Goal: Information Seeking & Learning: Find specific fact

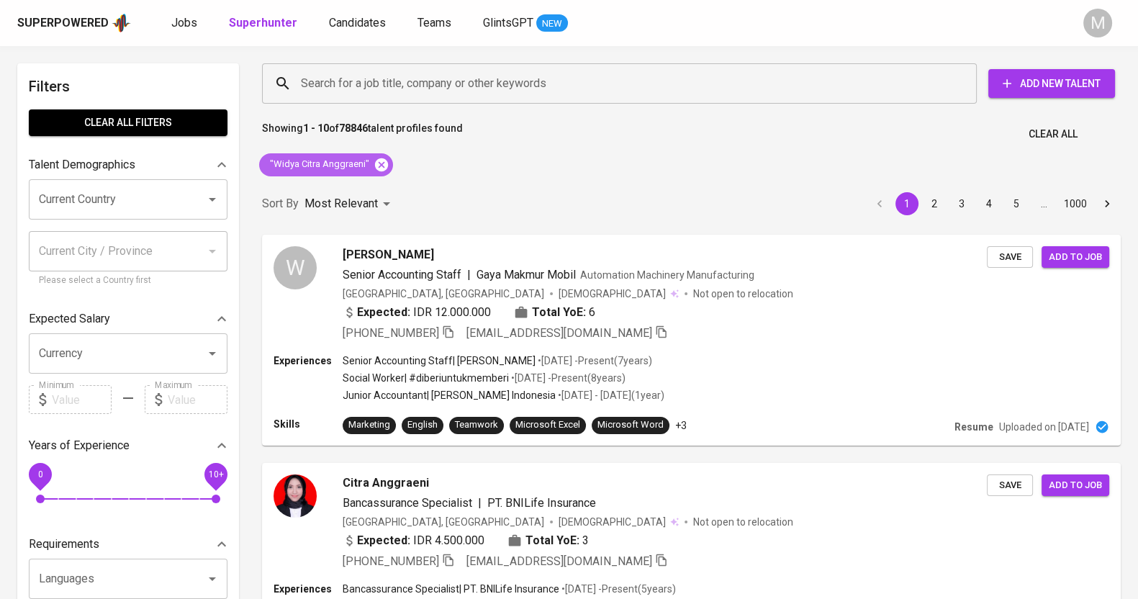
click at [381, 161] on icon at bounding box center [381, 164] width 13 height 13
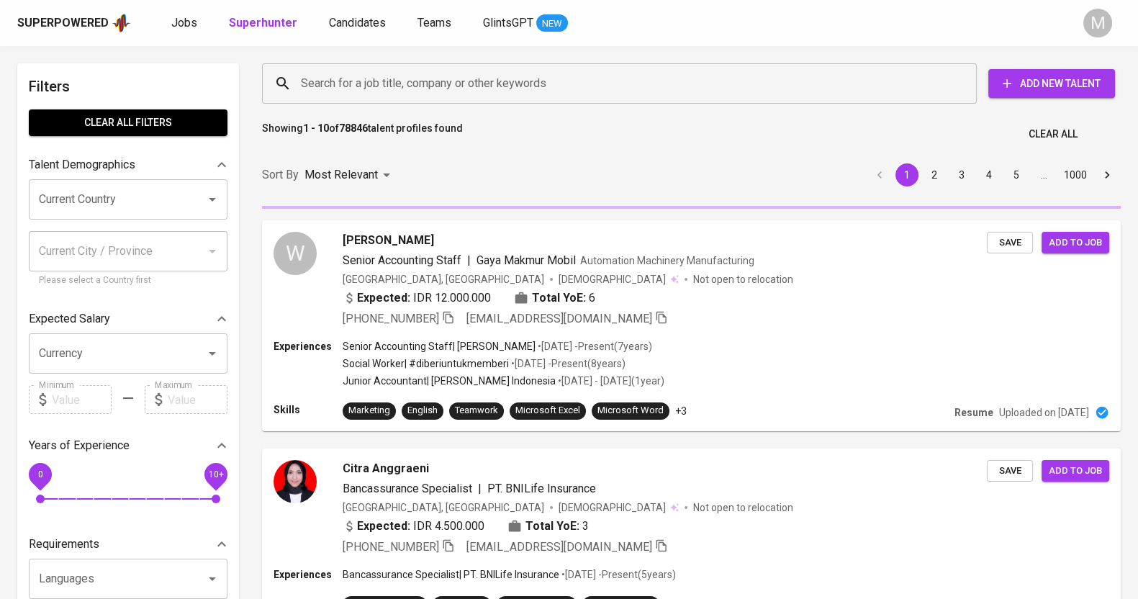
click at [327, 83] on input "Search for a job title, company or other keywords" at bounding box center [622, 83] width 651 height 27
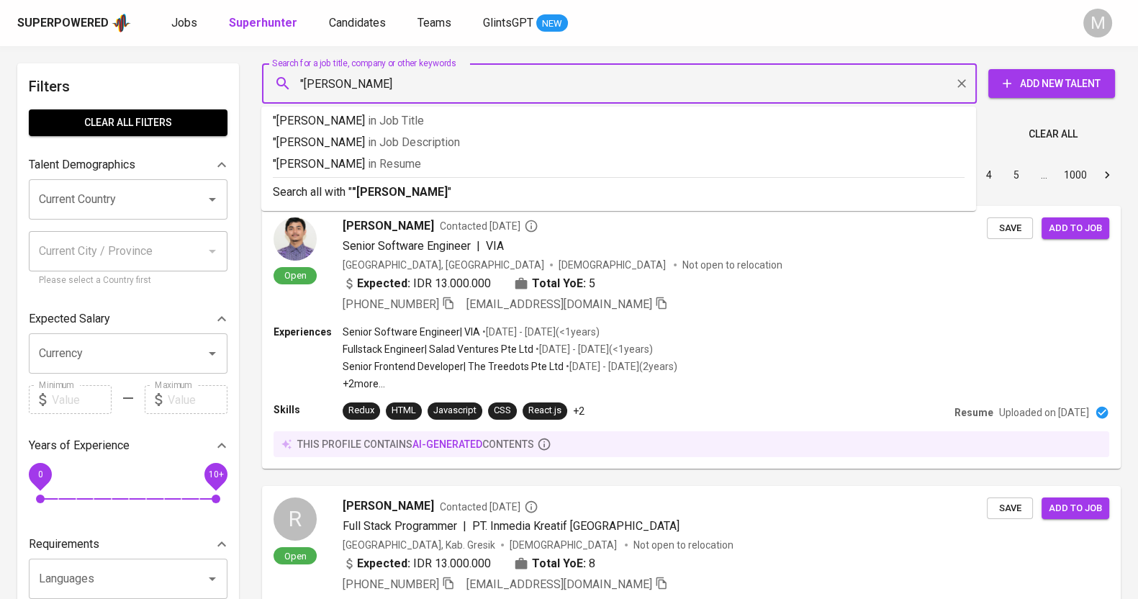
type input ""fenry reinaldy""
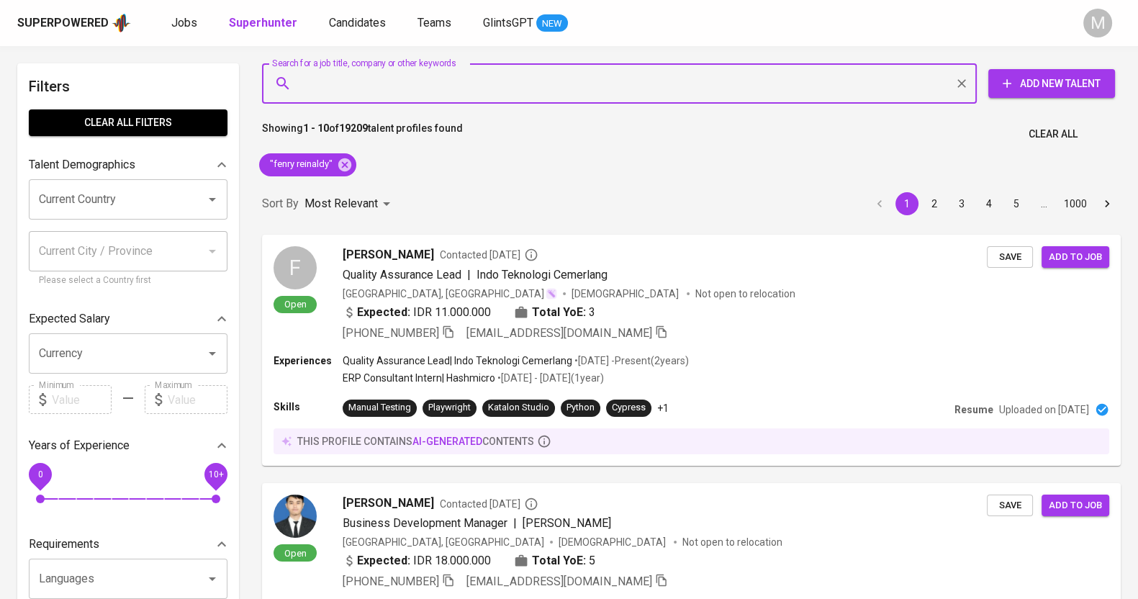
paste input "[EMAIL_ADDRESS][DOMAIN_NAME]"
type input "[EMAIL_ADDRESS][DOMAIN_NAME]"
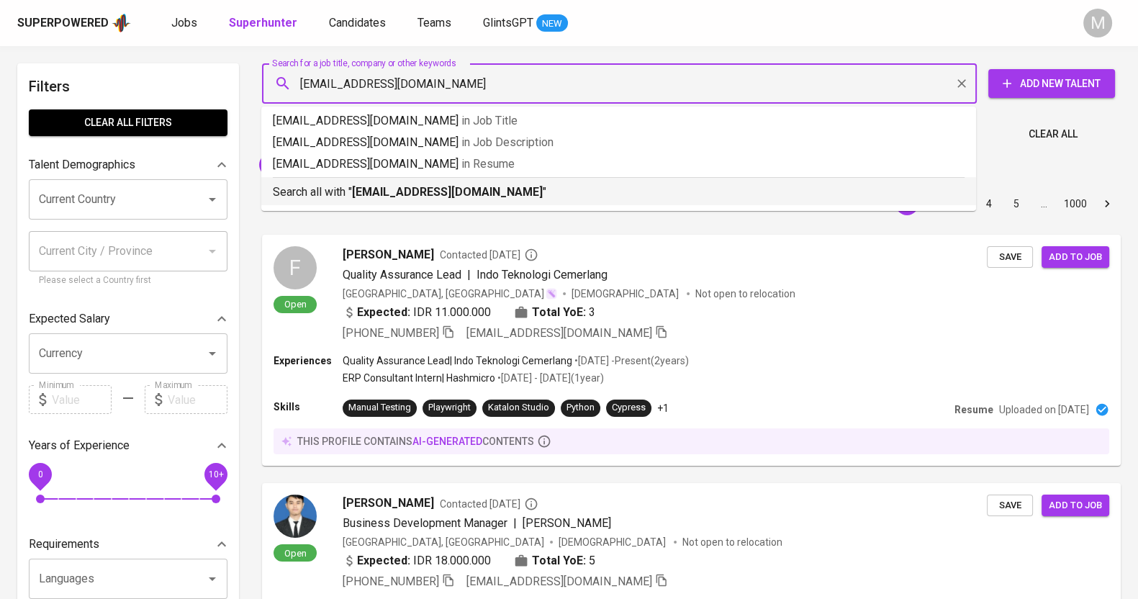
click at [601, 196] on p "Search all with " [EMAIL_ADDRESS][DOMAIN_NAME] "" at bounding box center [619, 192] width 692 height 17
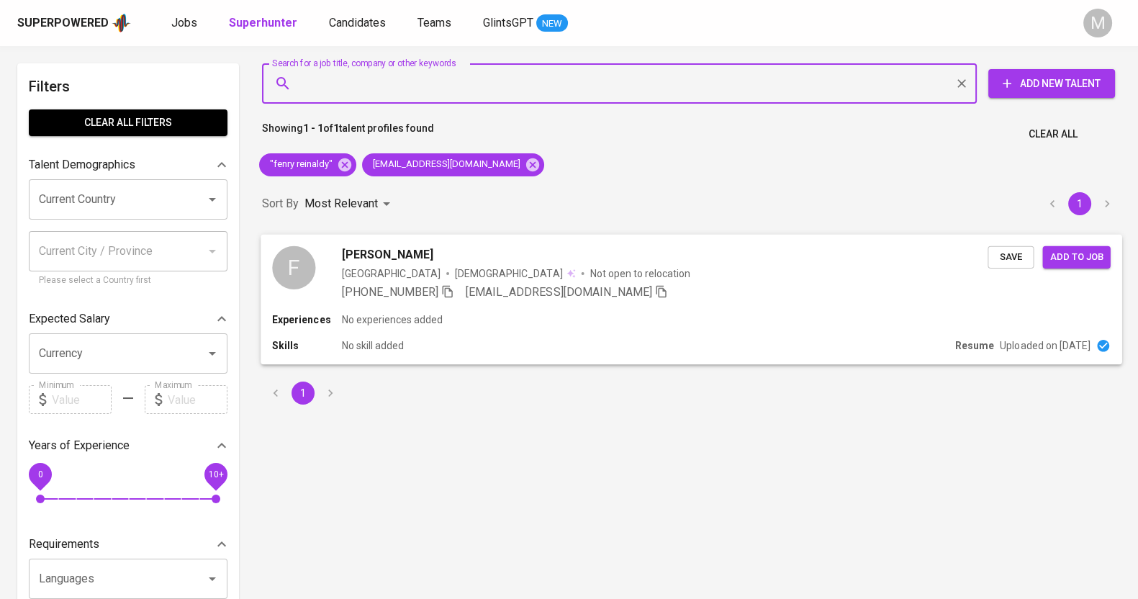
click at [625, 267] on div "Indonesia [DEMOGRAPHIC_DATA] Not open to relocation" at bounding box center [665, 273] width 646 height 14
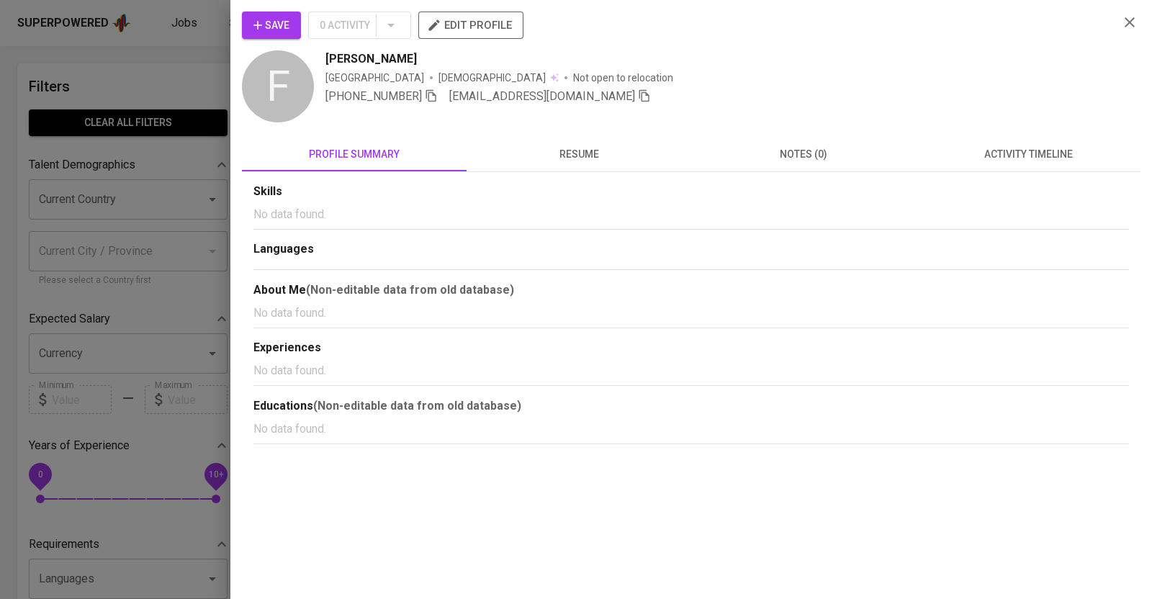
click at [434, 95] on icon "button" at bounding box center [431, 95] width 13 height 13
